Goal: Task Accomplishment & Management: Complete application form

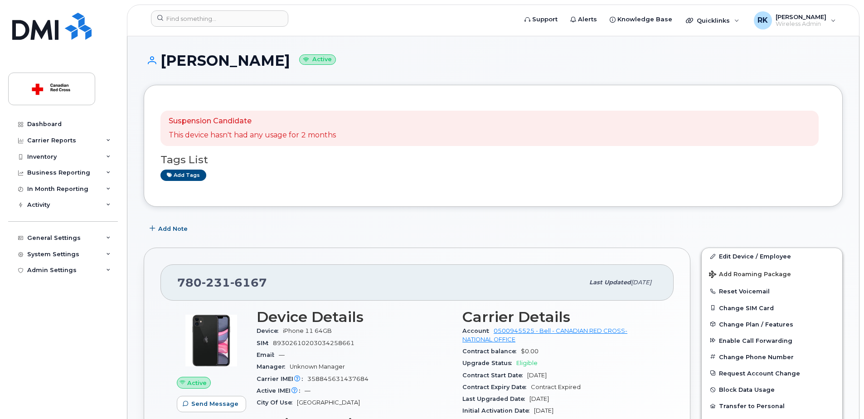
scroll to position [136, 0]
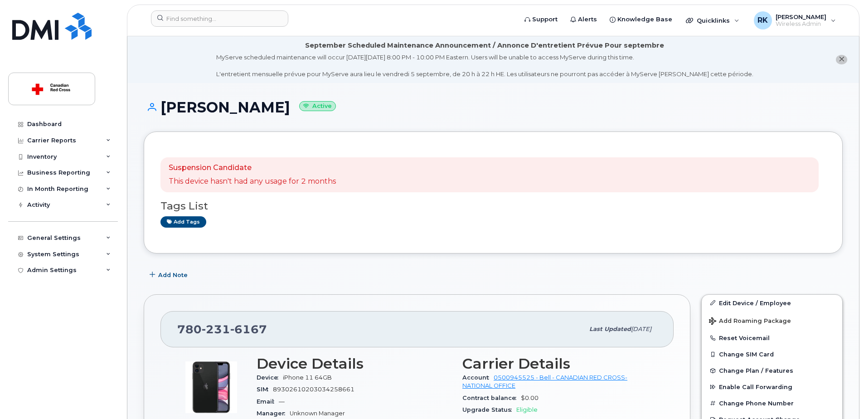
click at [350, 112] on h1 "Joanna Wedge Active" at bounding box center [493, 107] width 699 height 16
click at [193, 19] on input at bounding box center [219, 18] width 137 height 16
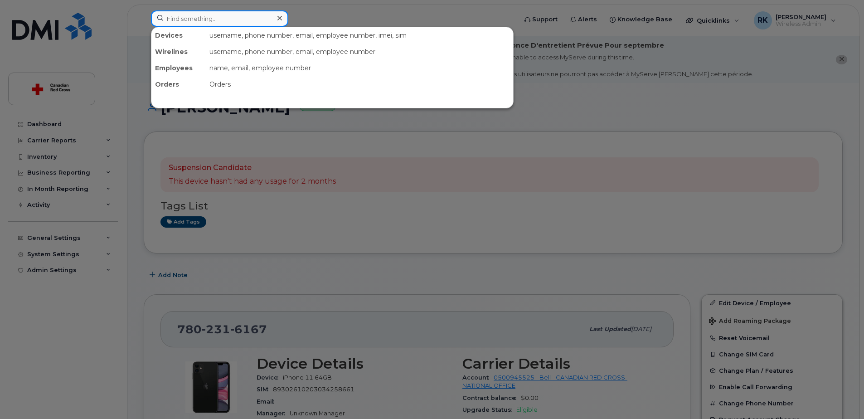
paste input "Catherine Bergeron"
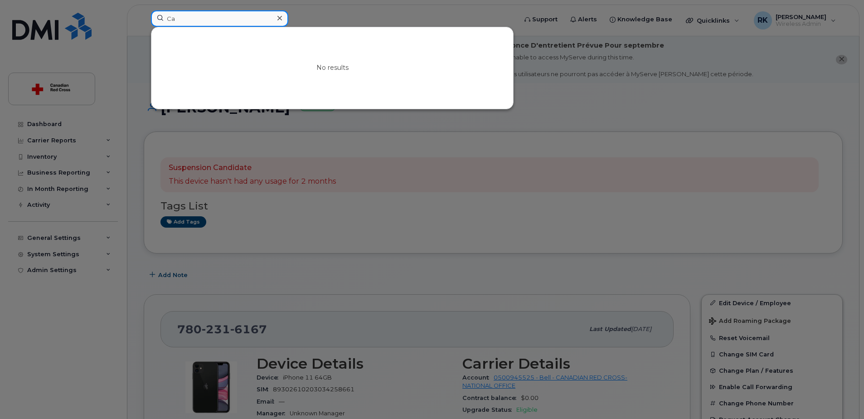
type input "C"
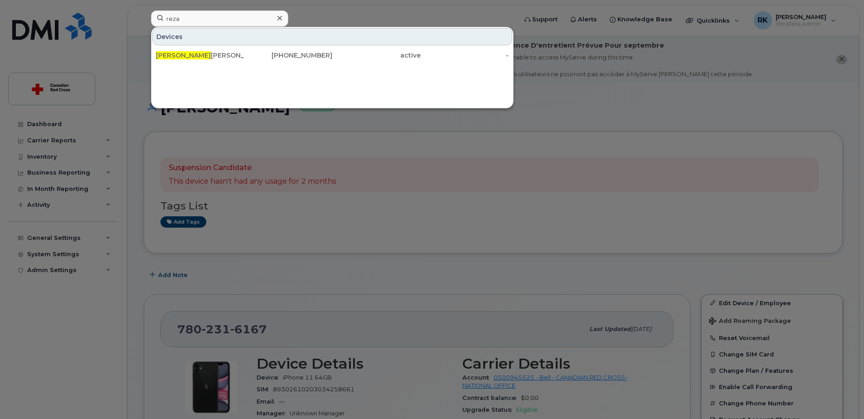
click at [611, 88] on div at bounding box center [432, 209] width 864 height 419
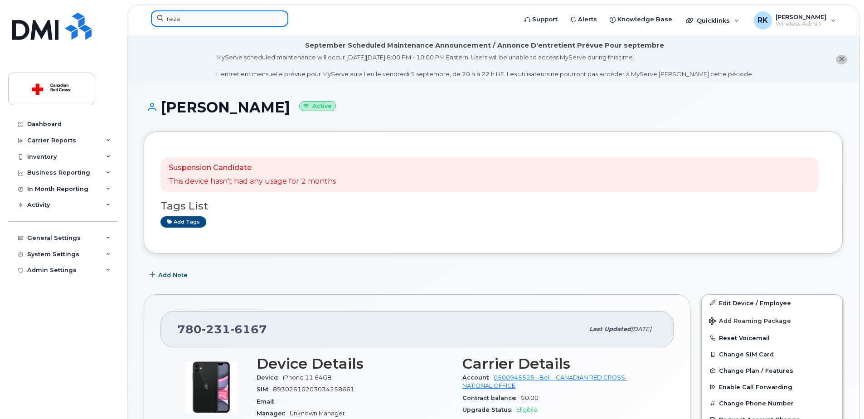
click at [191, 19] on input "reza" at bounding box center [219, 18] width 137 height 16
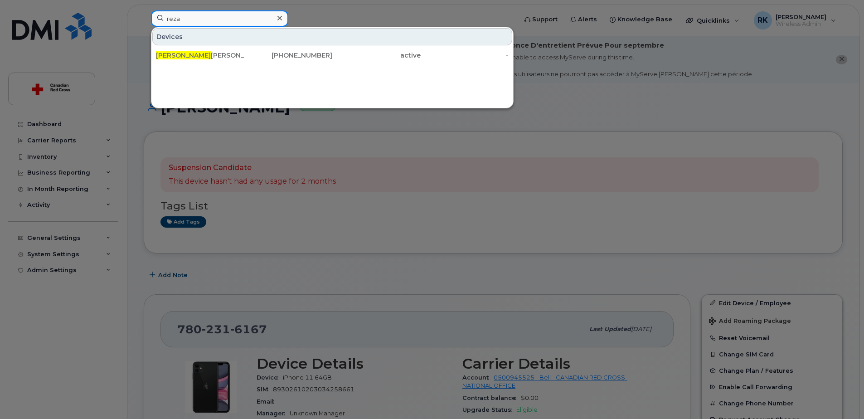
paste input "6043584033"
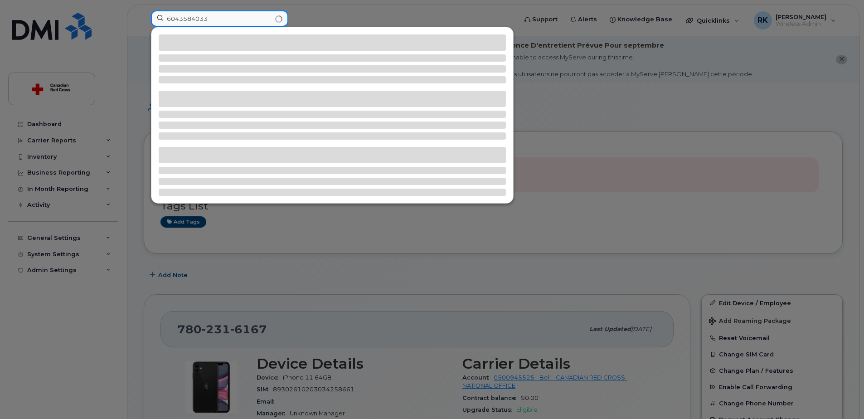
type input "6043584033"
click at [338, 33] on div at bounding box center [332, 115] width 362 height 176
click at [233, 22] on input "6043584033" at bounding box center [219, 18] width 137 height 16
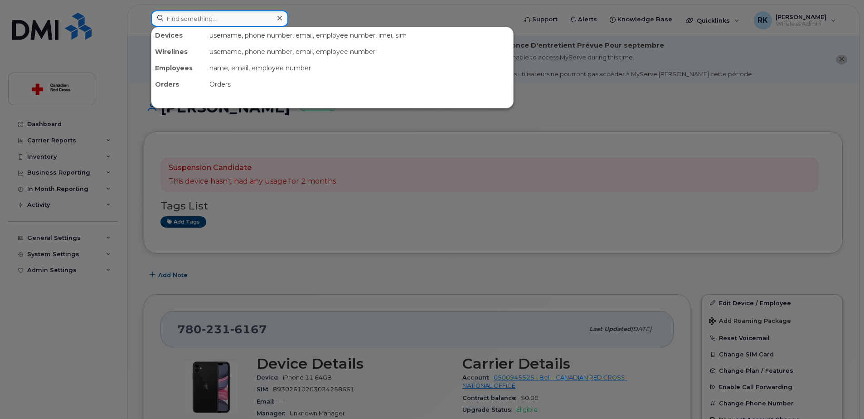
click at [212, 19] on input at bounding box center [219, 18] width 137 height 16
paste input "6043584033"
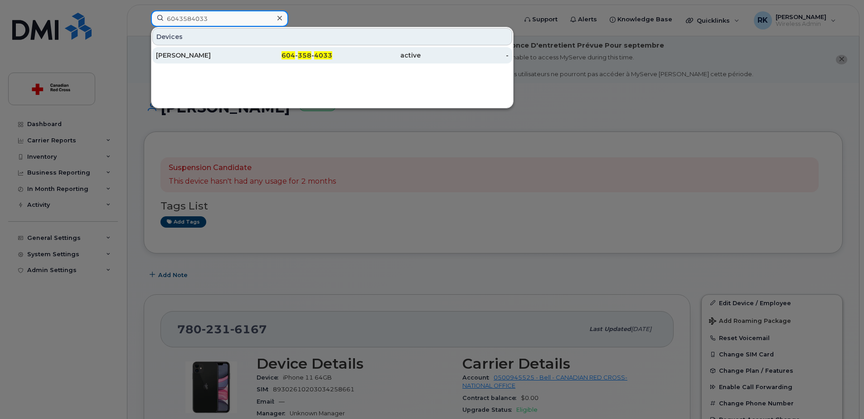
type input "6043584033"
click at [338, 52] on div "active" at bounding box center [376, 55] width 88 height 9
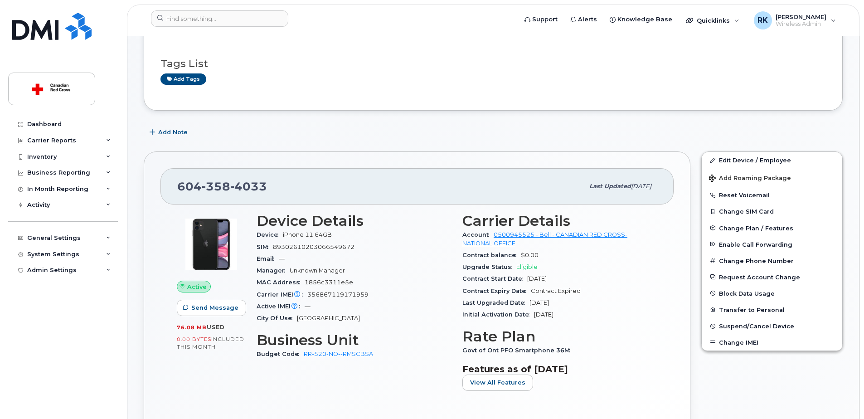
scroll to position [136, 0]
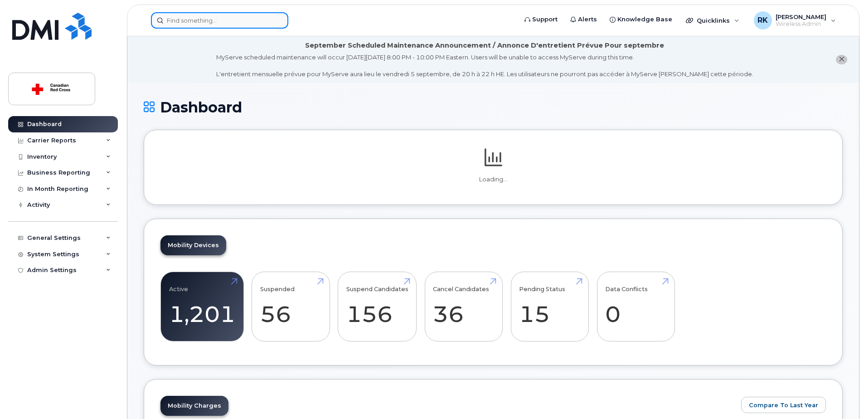
click at [193, 22] on input at bounding box center [219, 20] width 137 height 16
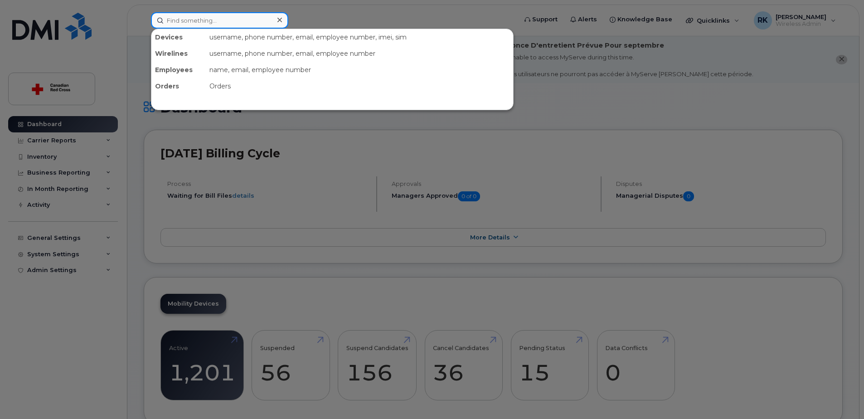
paste input "Sutrishna Nandy"
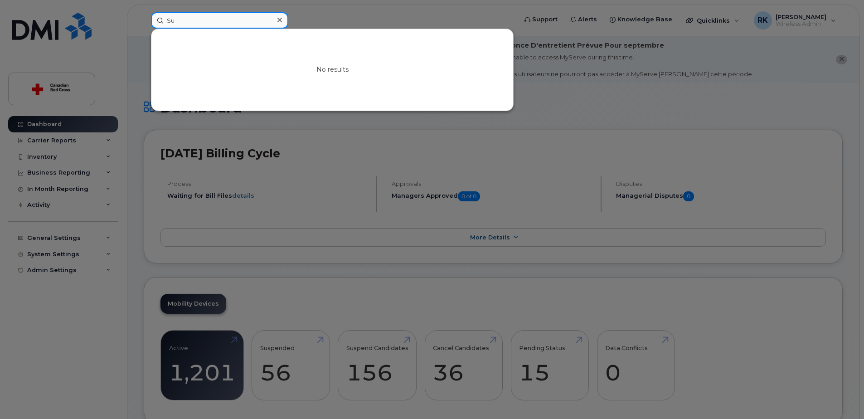
type input "S"
click at [195, 21] on input at bounding box center [219, 20] width 137 height 16
paste input "343-573-5851"
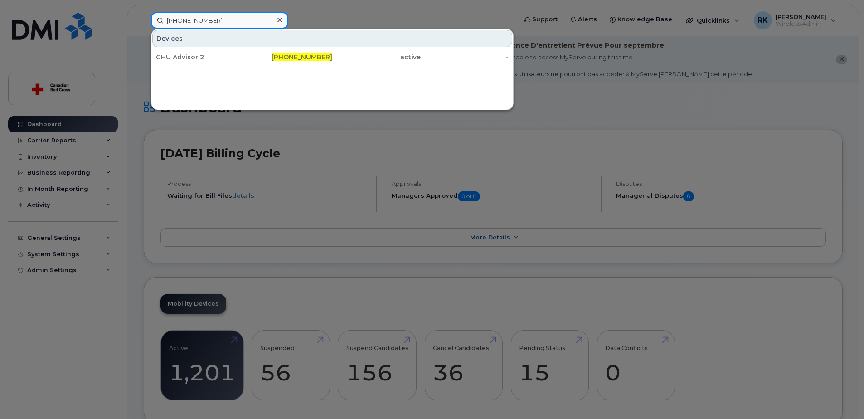
type input "343-573-5859"
click at [192, 55] on div "GHU Advisor 2" at bounding box center [200, 57] width 88 height 9
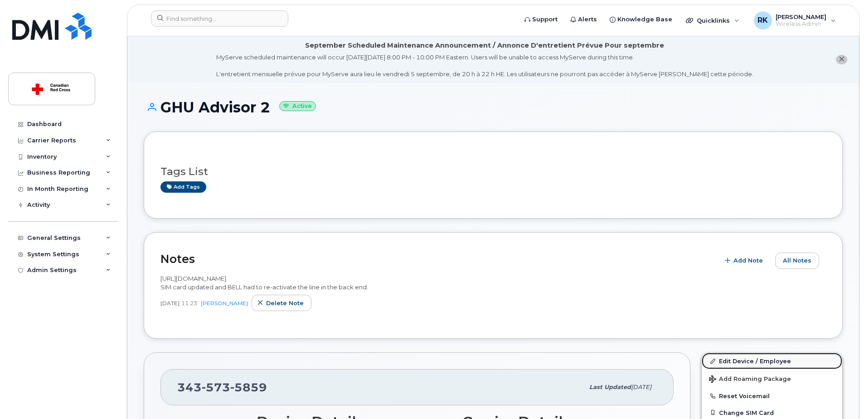
click at [735, 361] on link "Edit Device / Employee" at bounding box center [771, 361] width 140 height 16
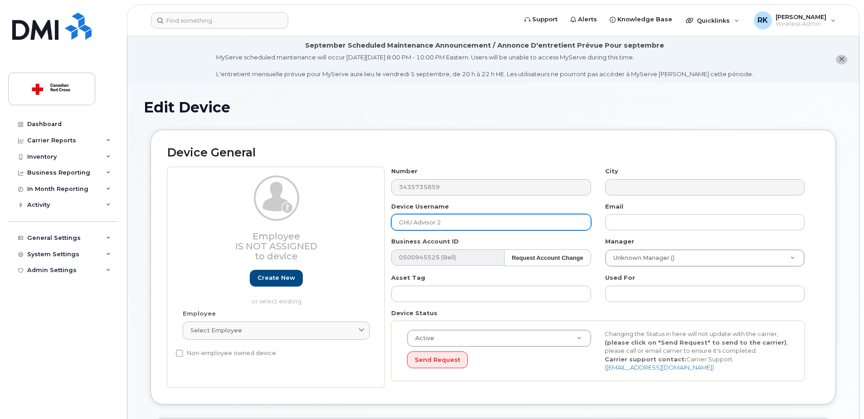
drag, startPoint x: 459, startPoint y: 224, endPoint x: 368, endPoint y: 225, distance: 91.5
click at [368, 225] on div "Employee Is not assigned to device Create new or select existing Employee Selec…" at bounding box center [493, 277] width 652 height 221
paste input "[PERSON_NAME]"
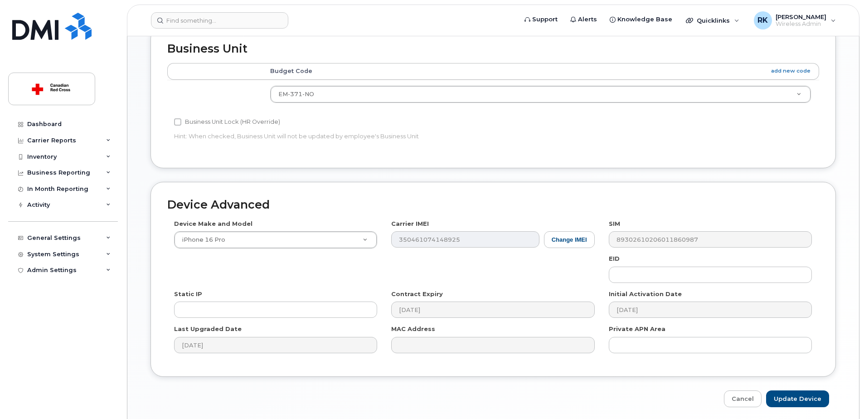
scroll to position [425, 0]
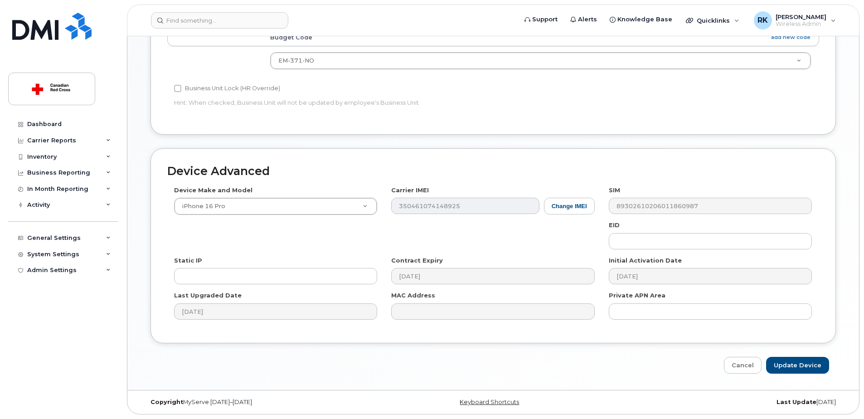
type input "[PERSON_NAME]"
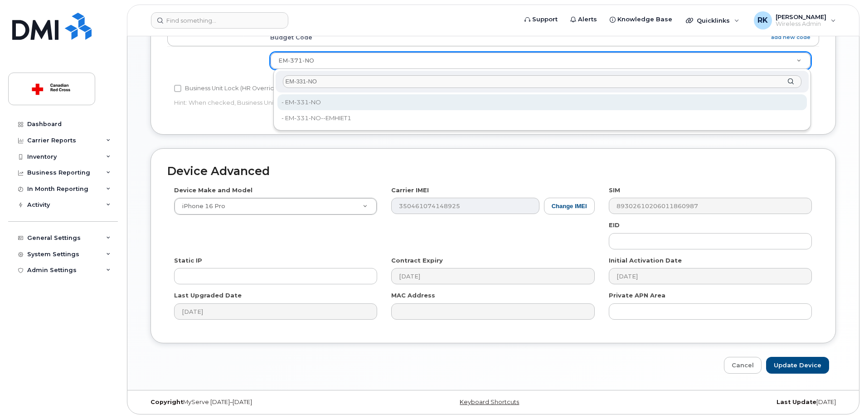
type input "EM-331-NO"
type input "35069798"
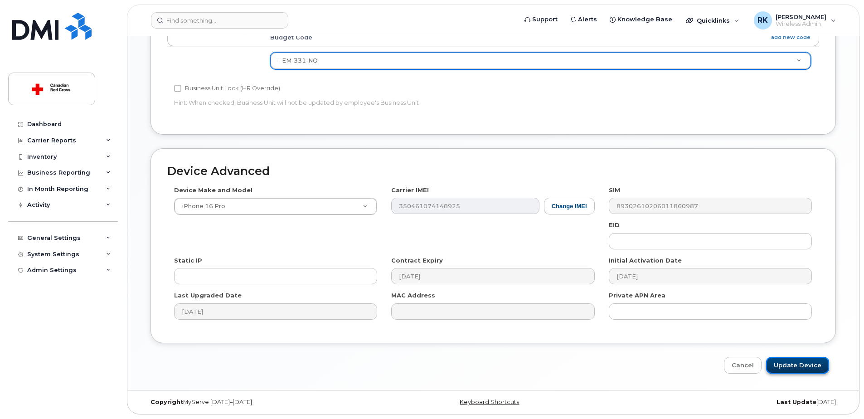
click at [791, 365] on input "Update Device" at bounding box center [797, 365] width 63 height 17
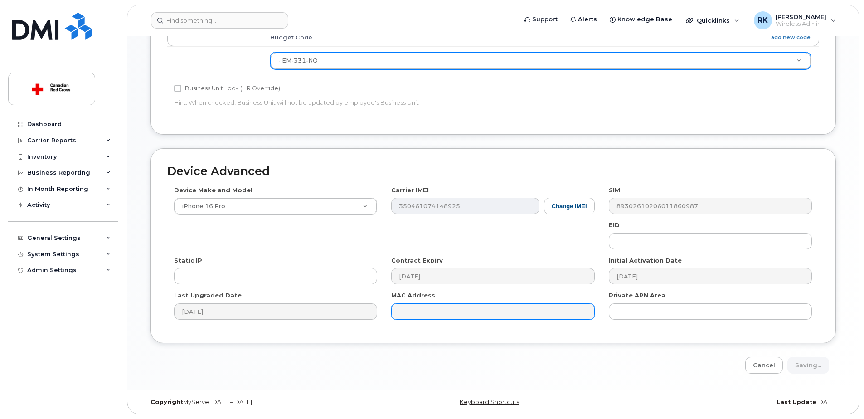
type input "Saving..."
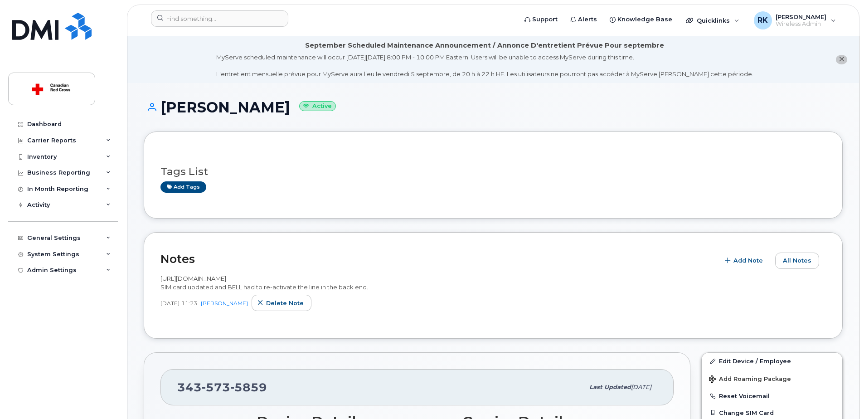
click at [189, 110] on h1 "[PERSON_NAME] Active" at bounding box center [493, 107] width 699 height 16
copy h1 "[PERSON_NAME]"
click at [190, 106] on h1 "[PERSON_NAME] Active" at bounding box center [493, 107] width 699 height 16
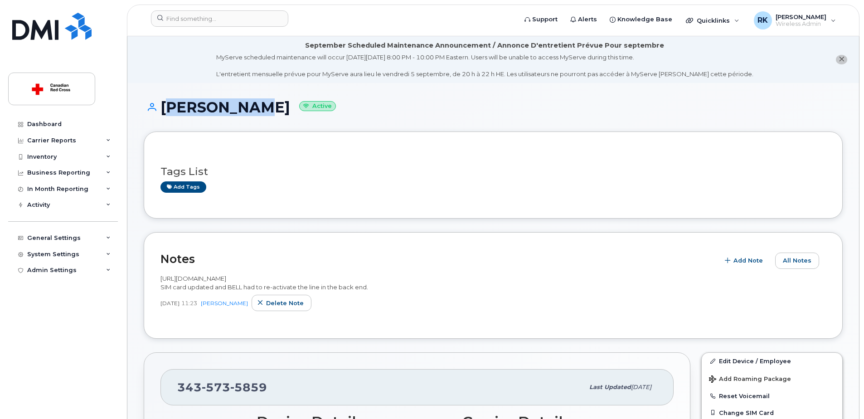
click at [190, 106] on h1 "[PERSON_NAME] Active" at bounding box center [493, 107] width 699 height 16
click at [230, 384] on span "573" at bounding box center [248, 387] width 37 height 14
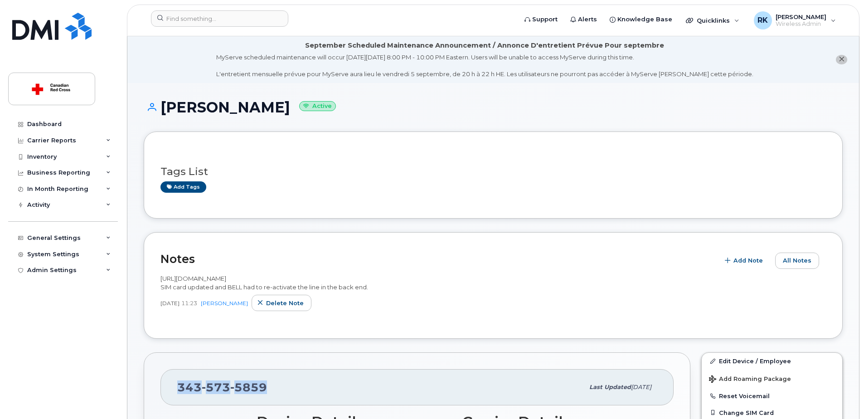
copy span "[PHONE_NUMBER]"
click at [169, 102] on h1 "[PERSON_NAME] Active" at bounding box center [493, 107] width 699 height 16
click at [170, 102] on h1 "[PERSON_NAME] Active" at bounding box center [493, 107] width 699 height 16
copy h1 "[PERSON_NAME]"
